Goal: Navigation & Orientation: Find specific page/section

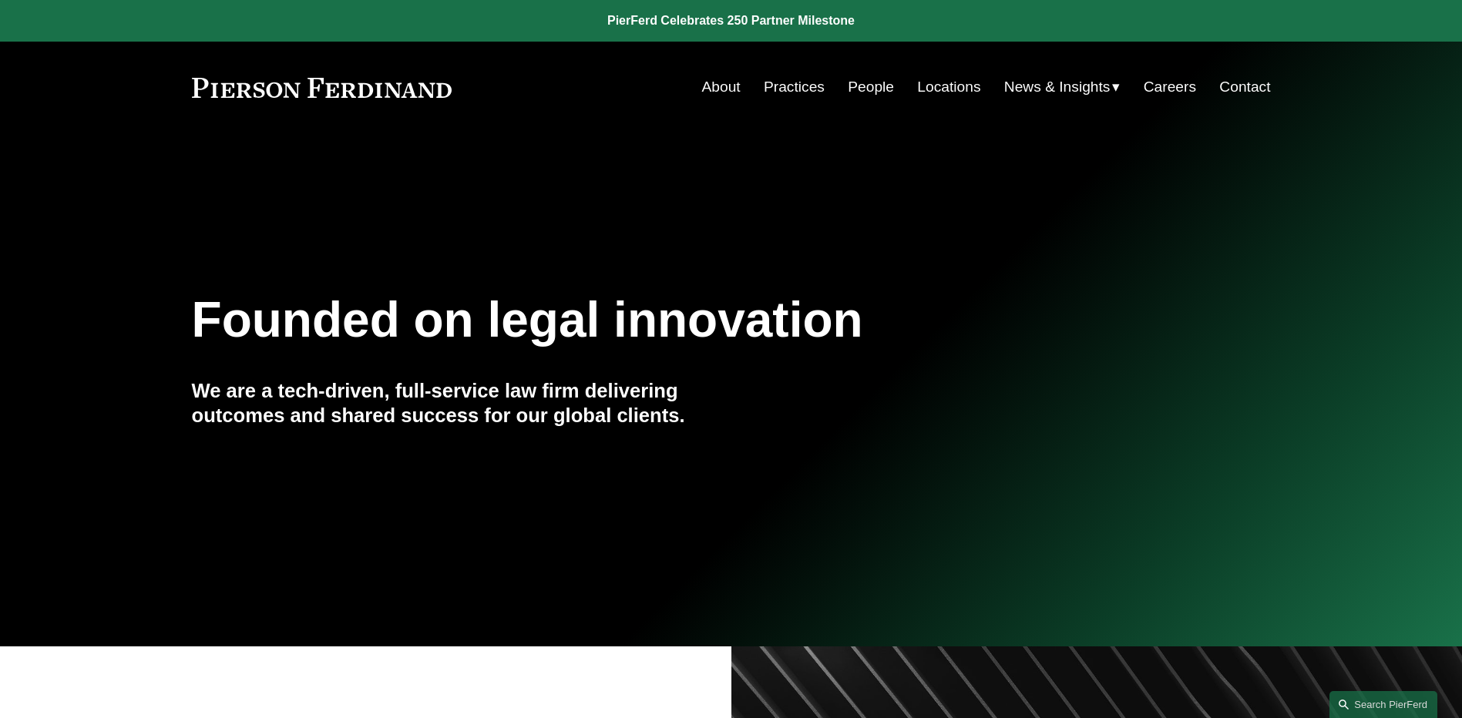
click at [860, 91] on link "People" at bounding box center [871, 86] width 46 height 29
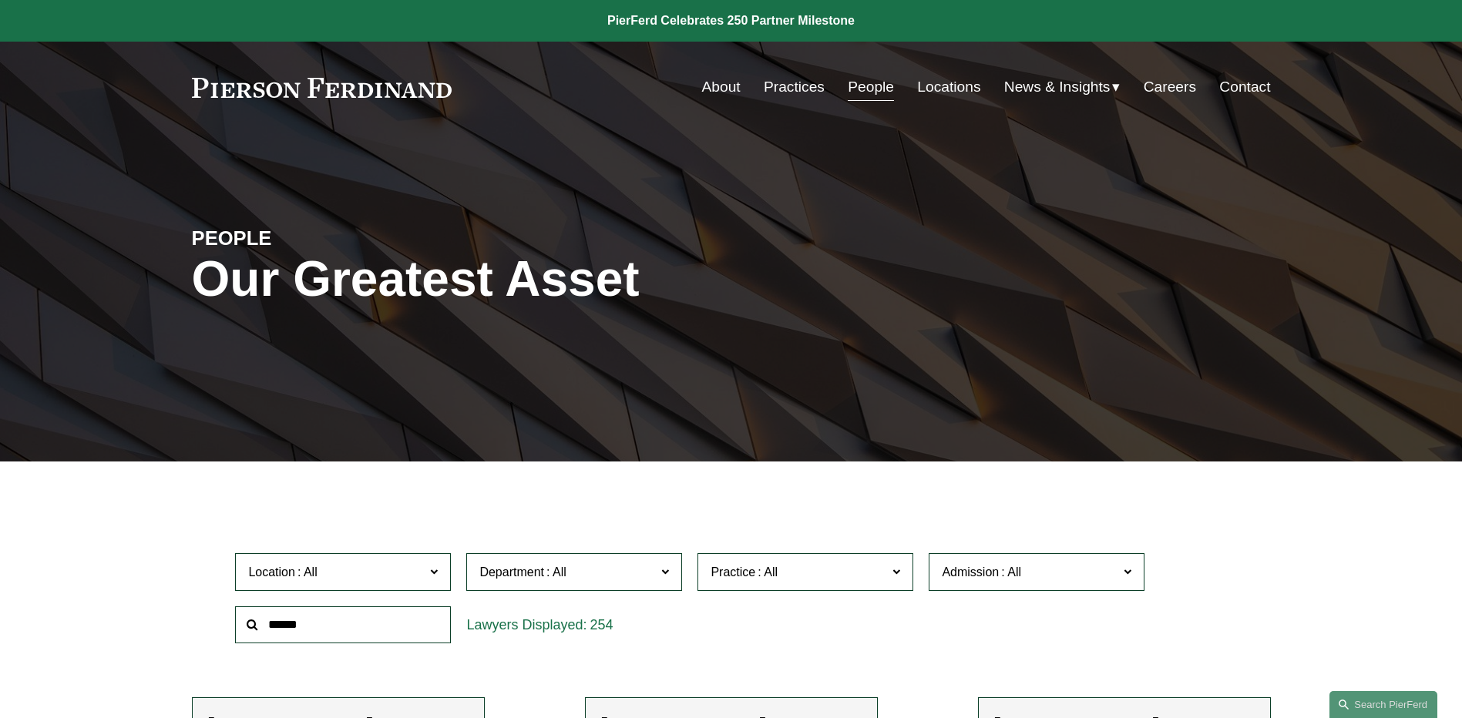
click at [0, 0] on span "News" at bounding box center [0, 0] width 0 height 0
